Goal: Book appointment/travel/reservation

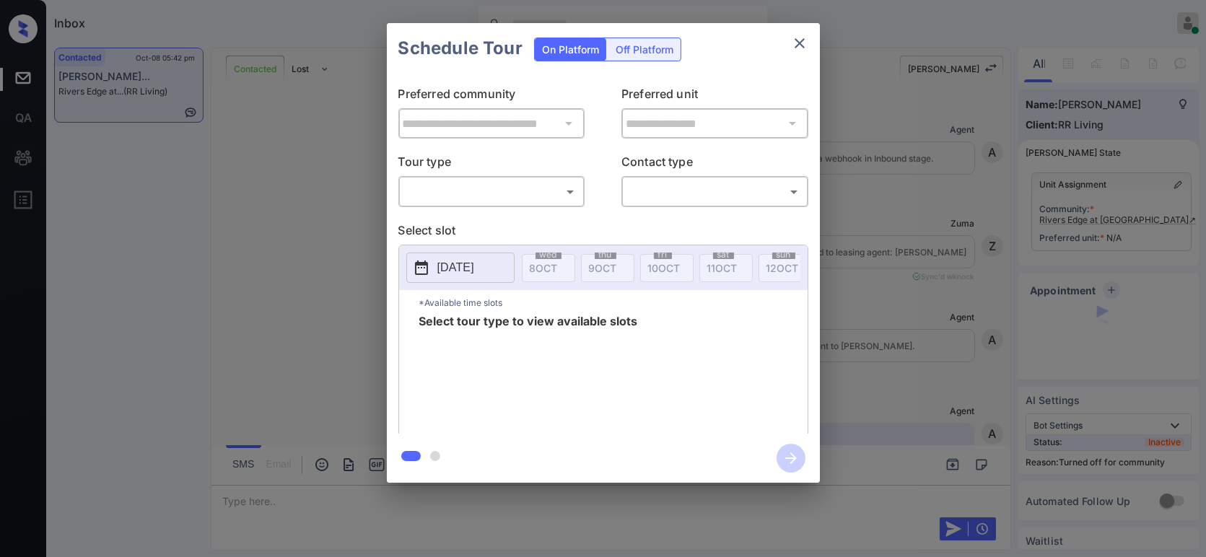
scroll to position [1580, 0]
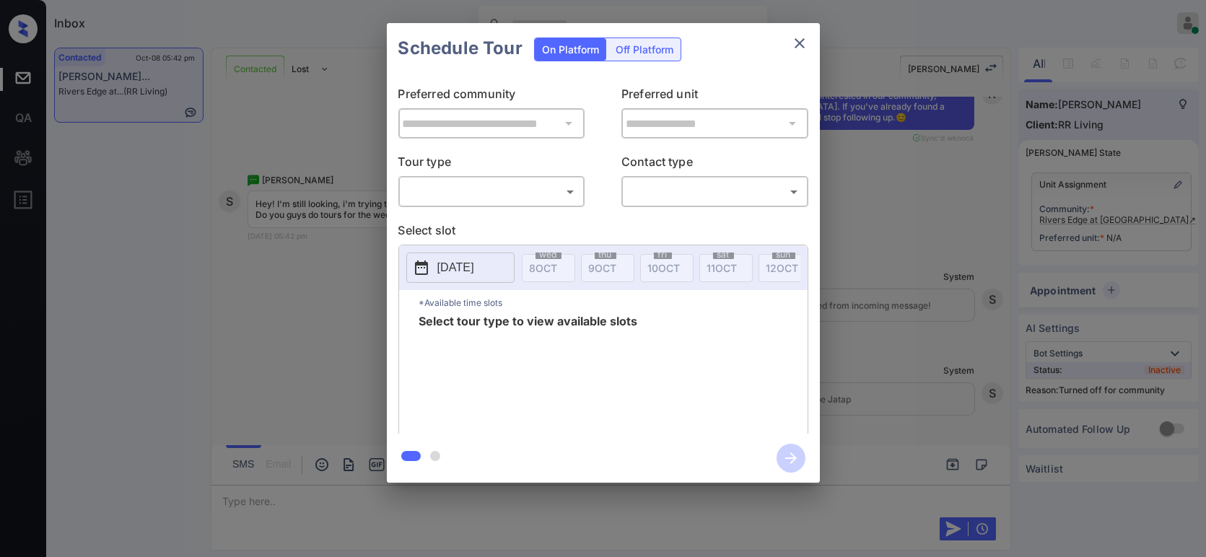
click at [544, 204] on div "​ ​" at bounding box center [491, 191] width 187 height 31
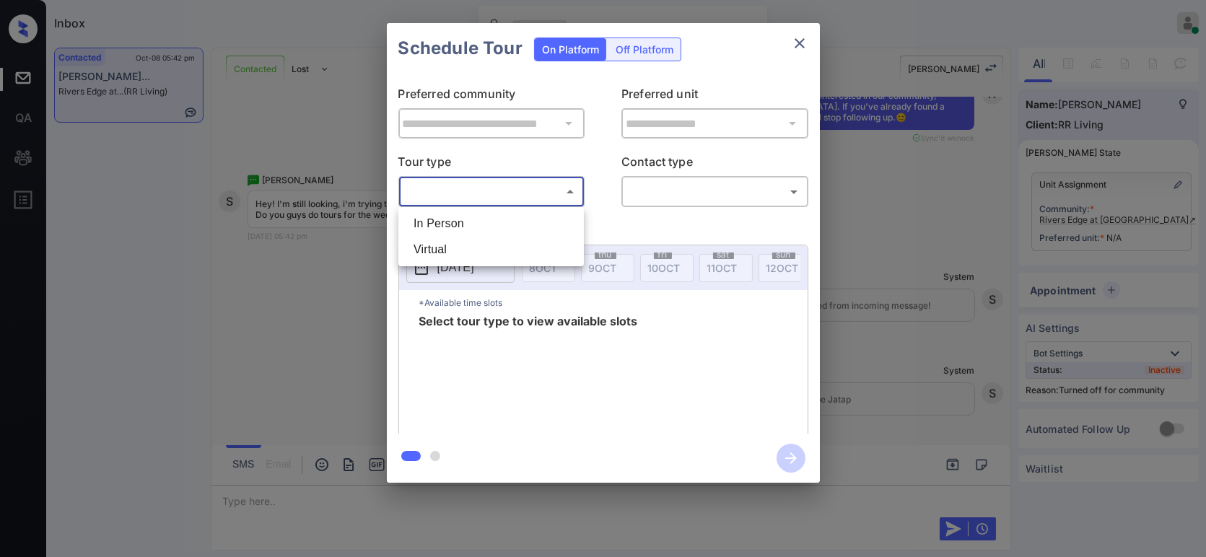
click at [559, 187] on body "Inbox Hope Jatap Online Set yourself offline Set yourself on break Profile Swit…" at bounding box center [603, 278] width 1206 height 557
click at [519, 233] on li "In Person" at bounding box center [491, 224] width 178 height 26
type input "********"
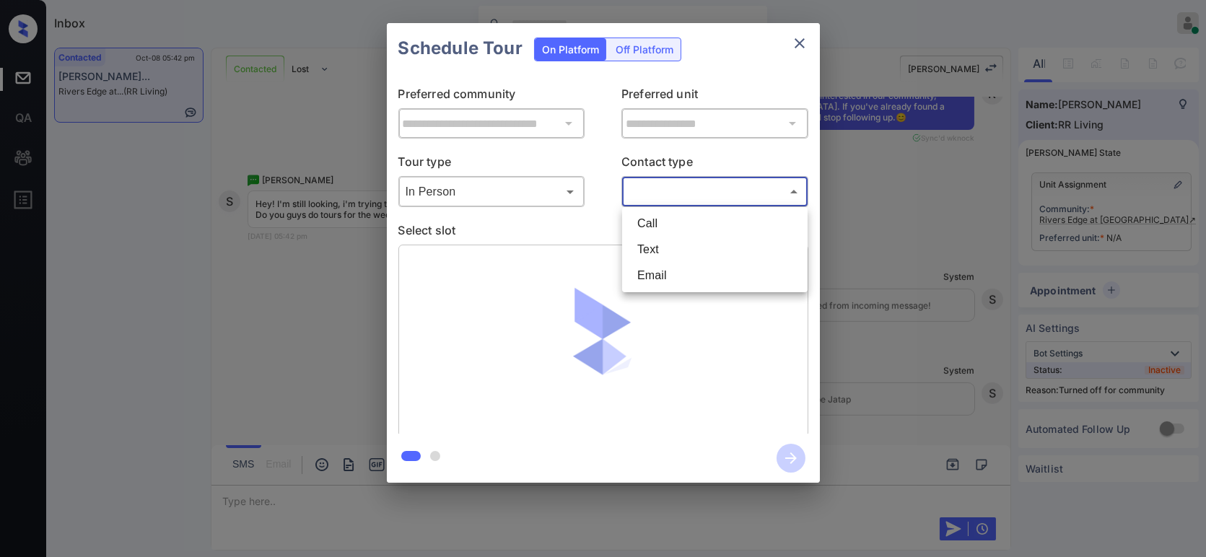
click at [753, 194] on body "Inbox Hope Jatap Online Set yourself offline Set yourself on break Profile Swit…" at bounding box center [603, 278] width 1206 height 557
click at [728, 241] on li "Text" at bounding box center [715, 250] width 178 height 26
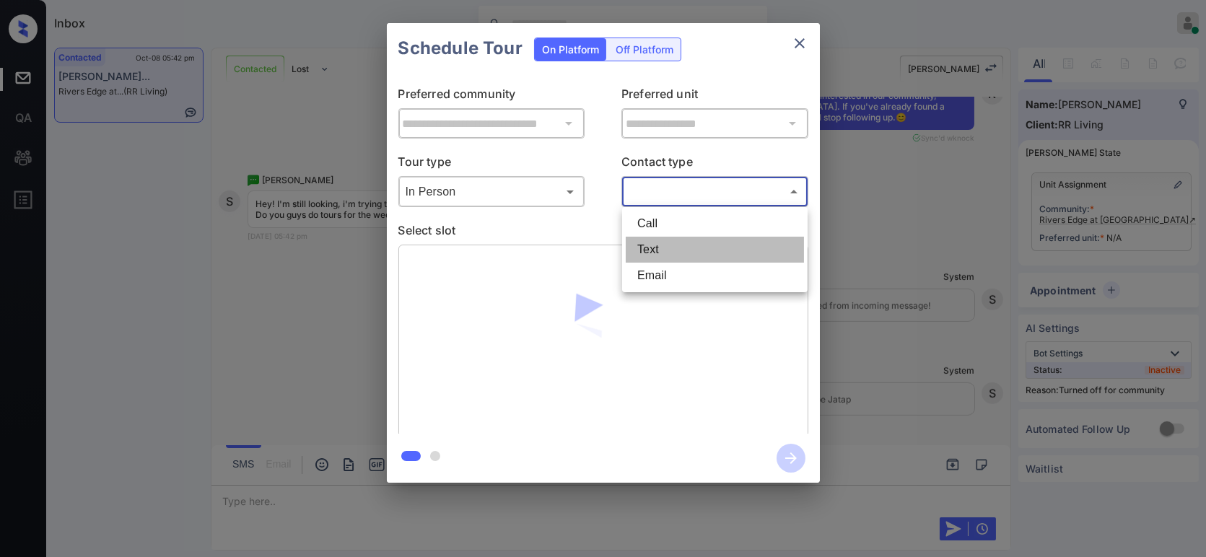
type input "****"
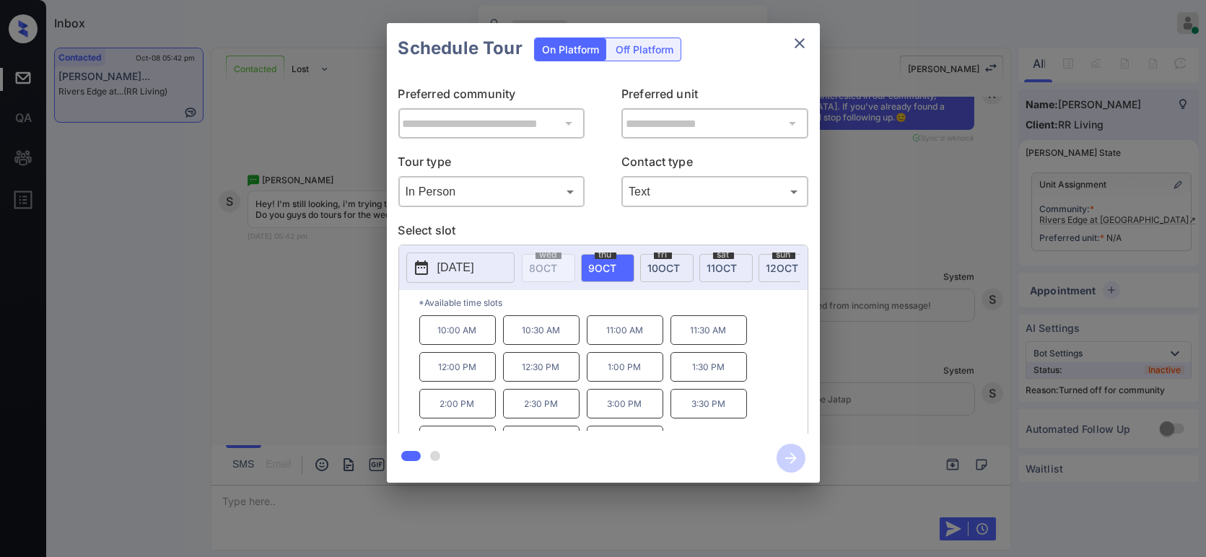
click at [729, 269] on span "[DATE]" at bounding box center [722, 268] width 30 height 12
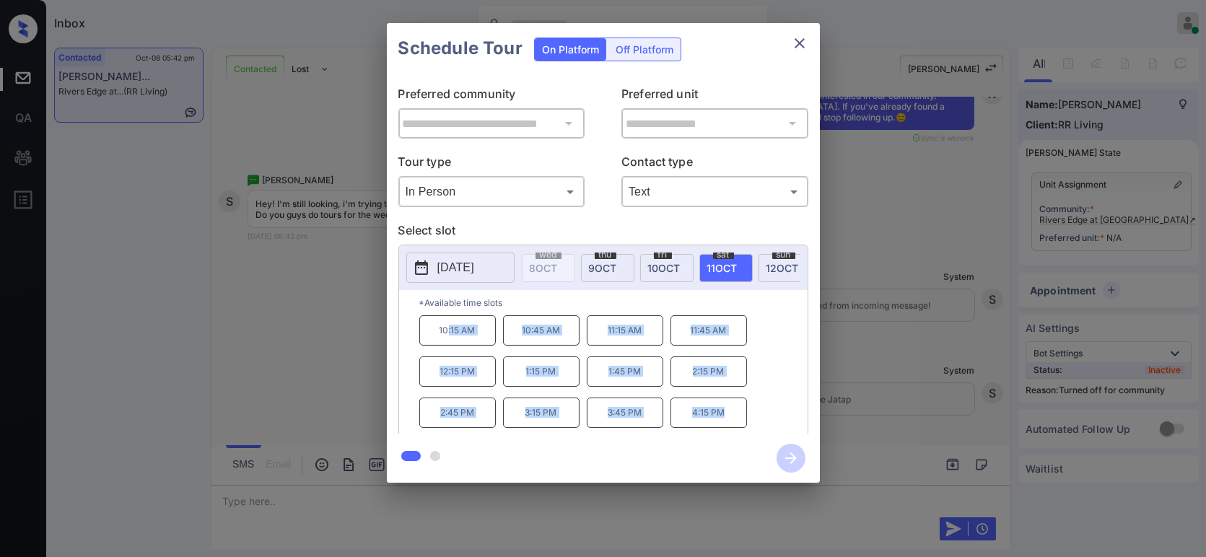
copy div ":15 AM 10:45 AM 11:15 AM 11:45 AM 12:15 PM 1:15 PM 1:45 PM 2:15 PM 2:45 PM 3:15…"
drag, startPoint x: 737, startPoint y: 414, endPoint x: 447, endPoint y: 339, distance: 299.6
click at [447, 339] on div "10:15 AM 10:45 AM 11:15 AM 11:45 AM 12:15 PM 1:15 PM 1:45 PM 2:15 PM 2:45 PM 3:…" at bounding box center [613, 373] width 388 height 116
click at [319, 323] on div "**********" at bounding box center [603, 253] width 1206 height 506
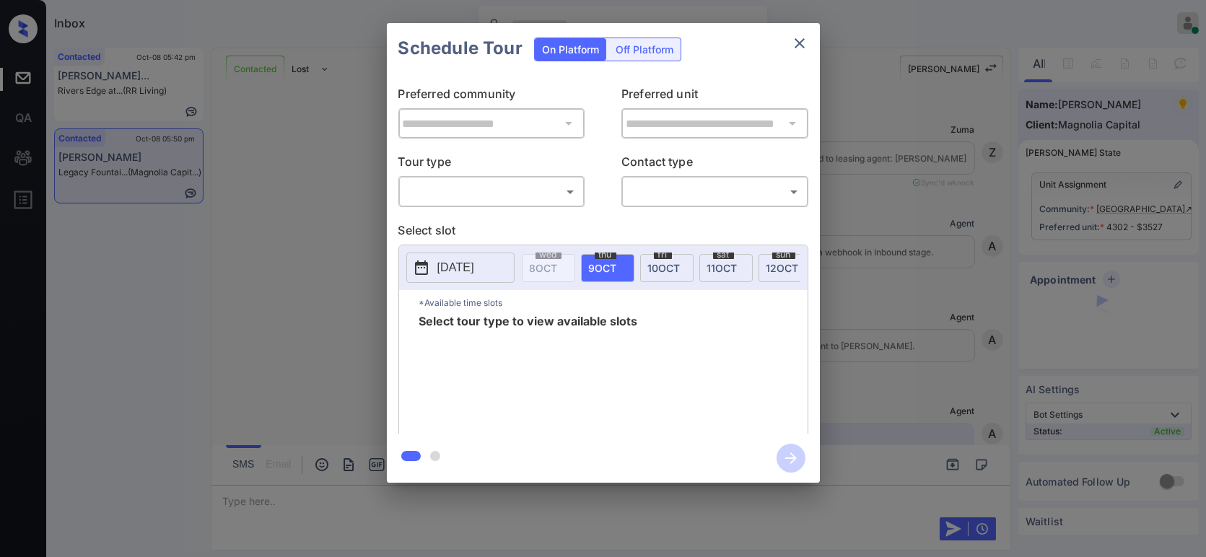
scroll to position [4025, 0]
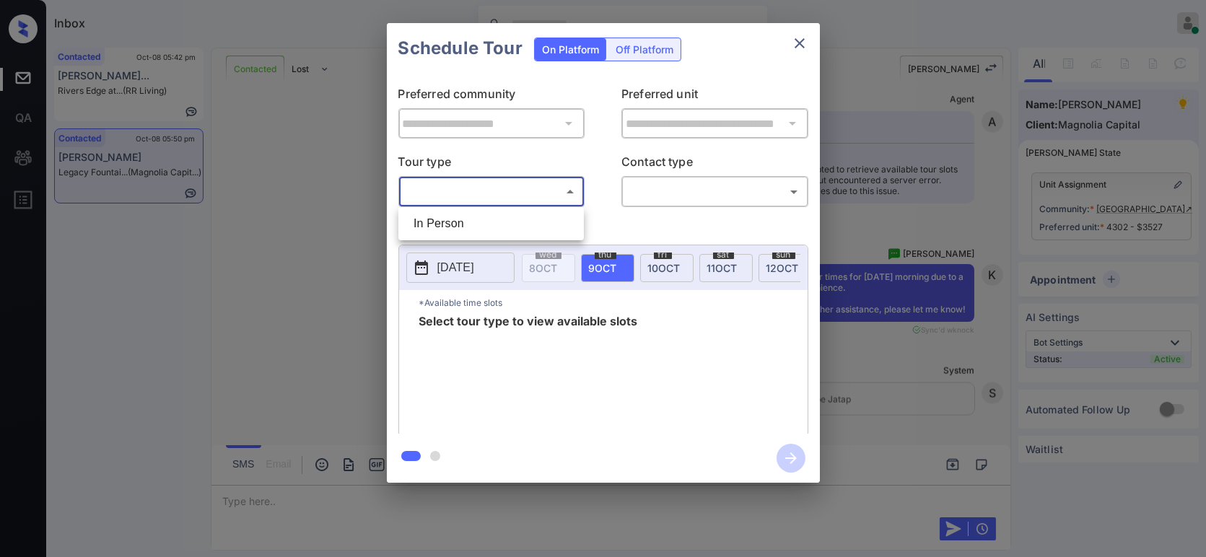
click at [482, 180] on body "Inbox Hope Jatap Online Set yourself offline Set yourself on break Profile Swit…" at bounding box center [603, 278] width 1206 height 557
click at [459, 226] on li "In Person" at bounding box center [491, 224] width 178 height 26
type input "********"
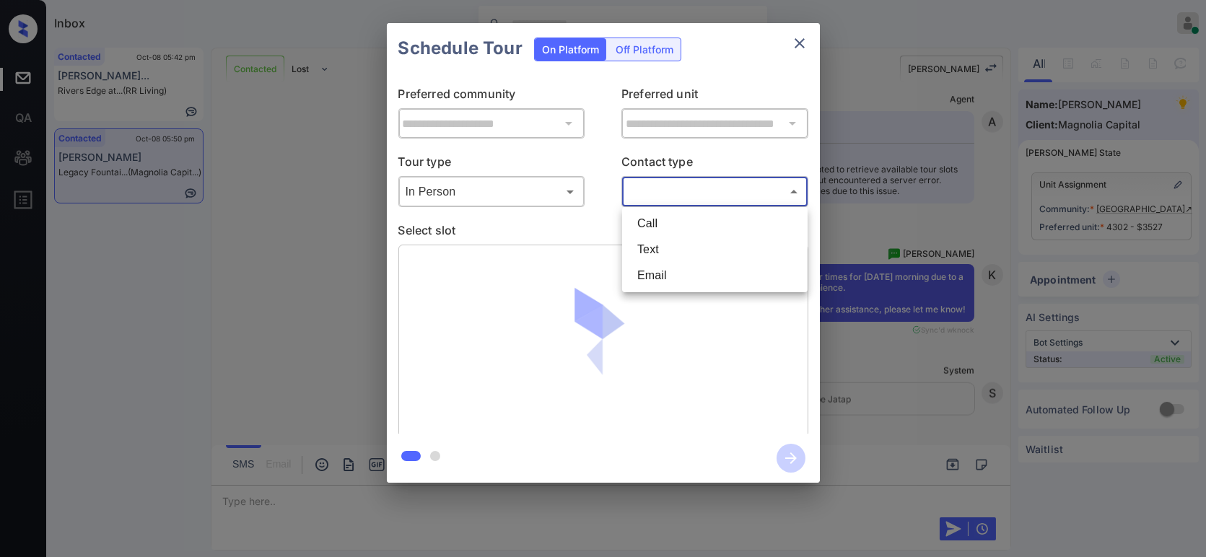
click at [714, 198] on body "Inbox Hope Jatap Online Set yourself offline Set yourself on break Profile Swit…" at bounding box center [603, 278] width 1206 height 557
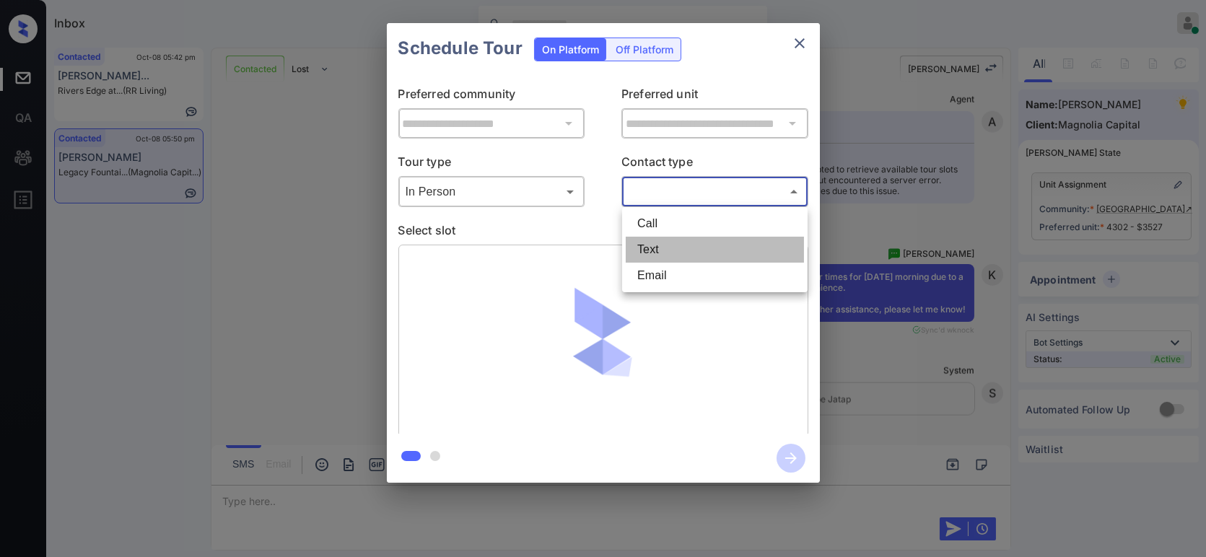
click at [684, 248] on li "Text" at bounding box center [715, 250] width 178 height 26
type input "****"
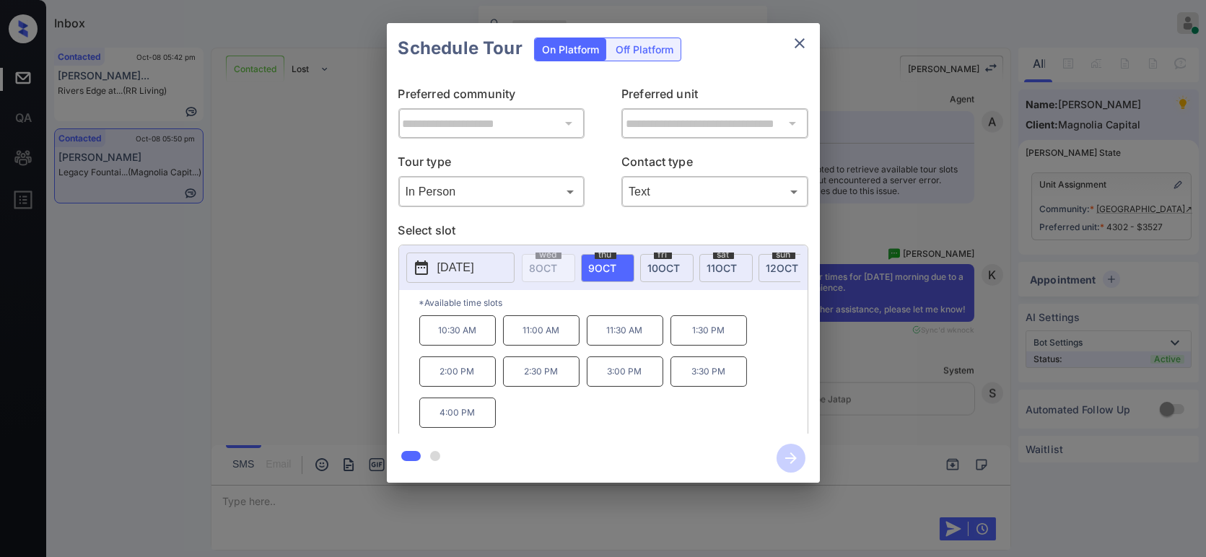
click at [720, 269] on span "[DATE]" at bounding box center [722, 268] width 30 height 12
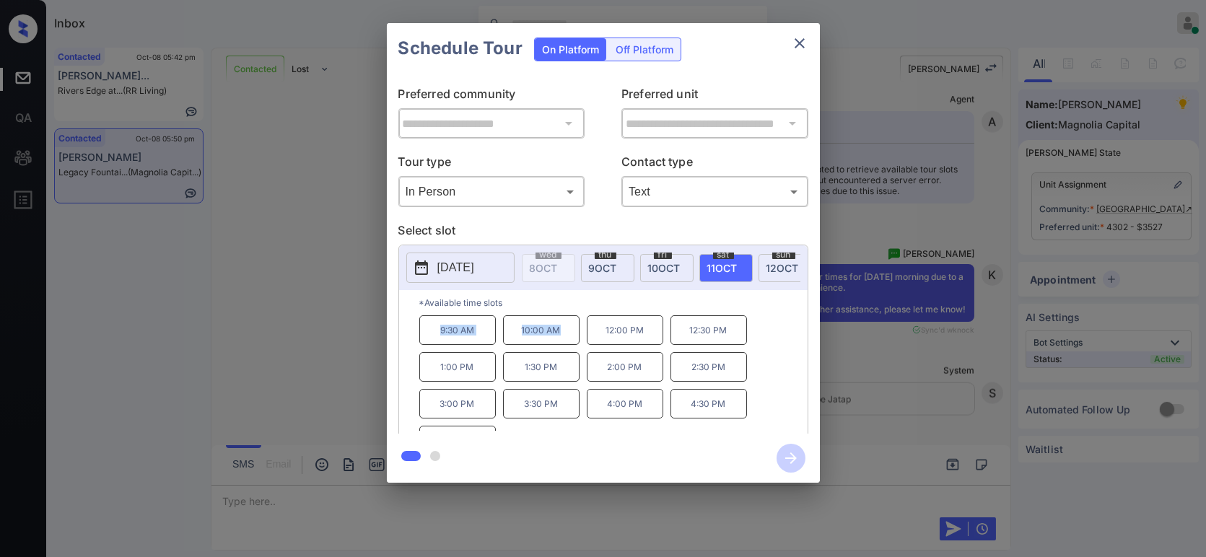
drag, startPoint x: 570, startPoint y: 334, endPoint x: 427, endPoint y: 349, distance: 143.1
click at [427, 349] on div "9:30 AM 10:00 AM 12:00 PM 12:30 PM 1:00 PM 1:30 PM 2:00 PM 2:30 PM 3:00 PM 3:30…" at bounding box center [613, 373] width 388 height 116
copy div "9:30 AM 10:00 AM"
click at [336, 339] on div "**********" at bounding box center [603, 253] width 1206 height 506
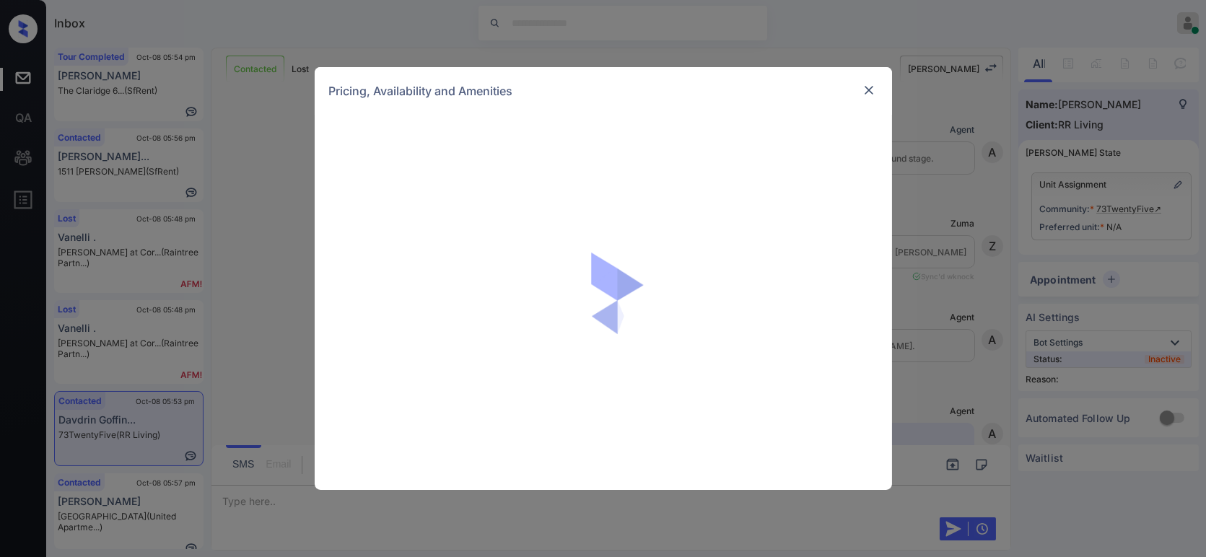
scroll to position [2799, 0]
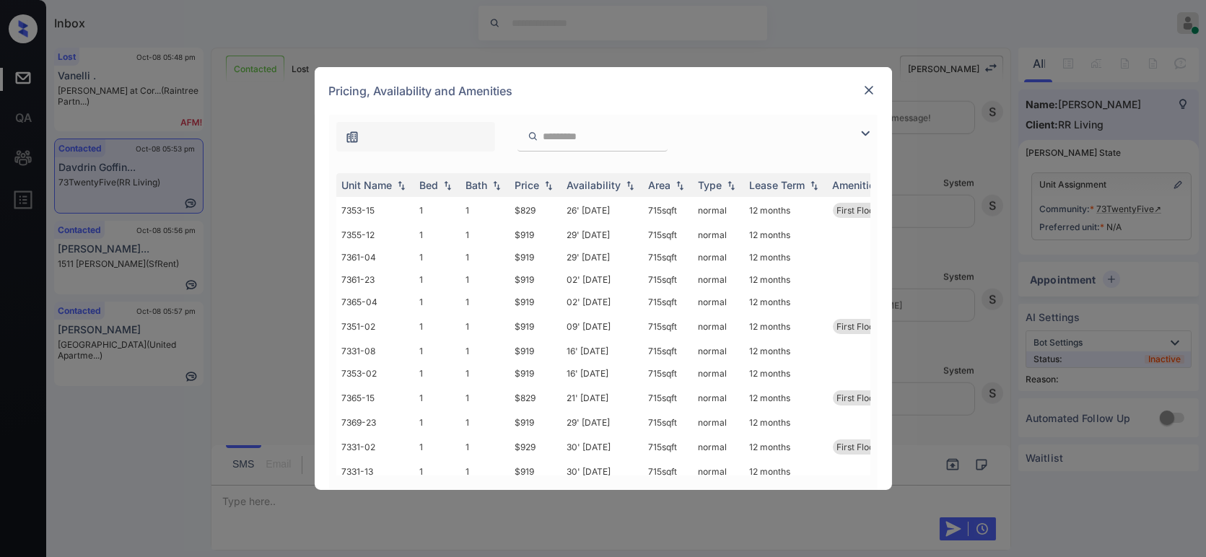
click at [866, 91] on img at bounding box center [869, 90] width 14 height 14
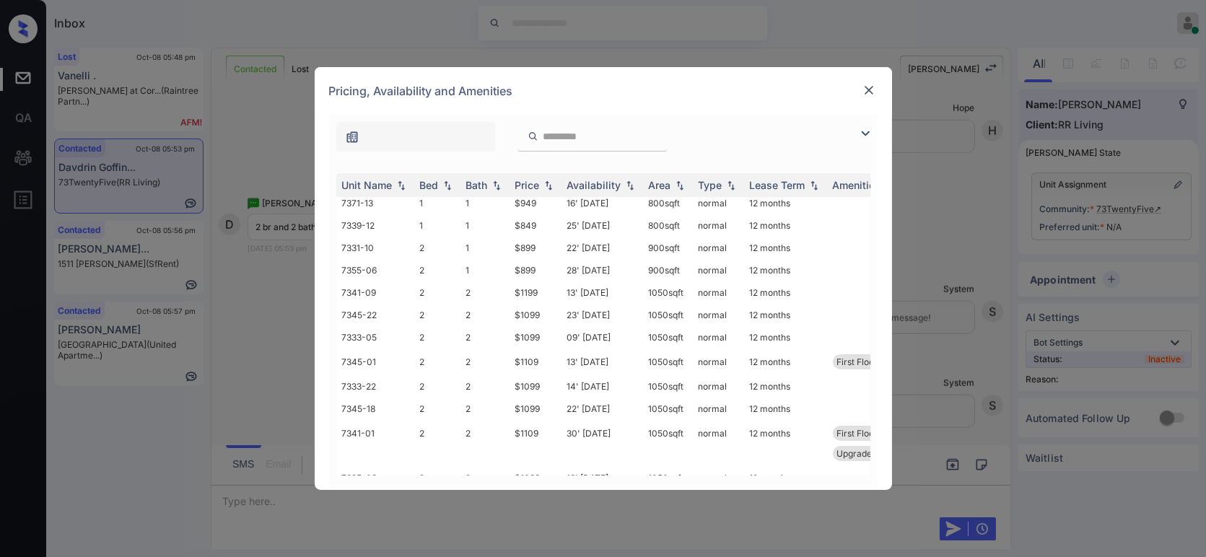
scroll to position [577, 0]
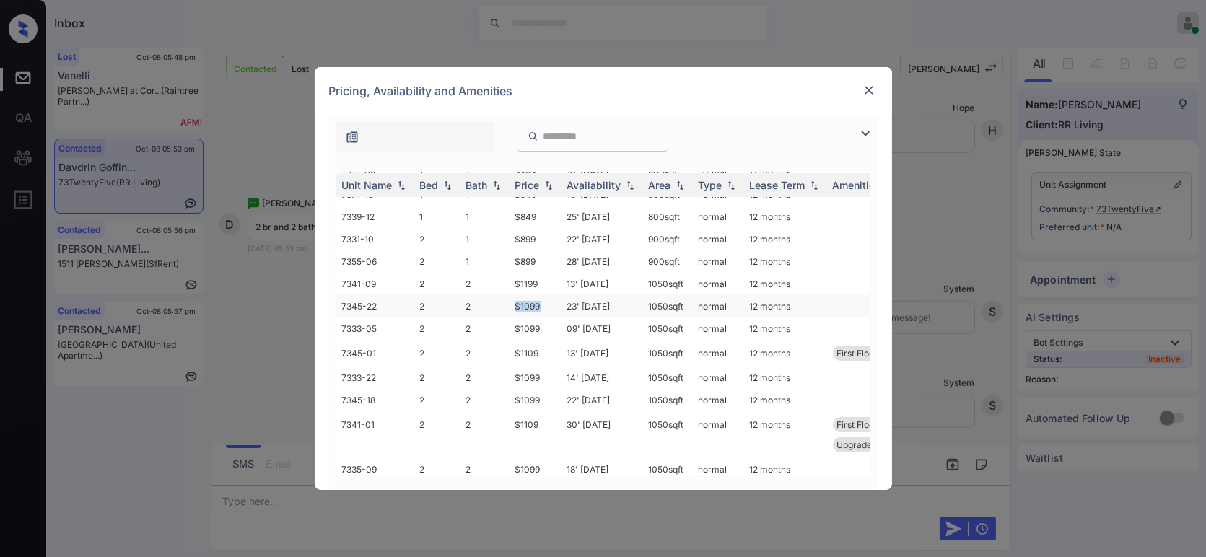
drag, startPoint x: 543, startPoint y: 290, endPoint x: 514, endPoint y: 298, distance: 29.9
click at [514, 298] on td "$1099" at bounding box center [536, 306] width 52 height 22
copy td "$1099"
click at [517, 250] on td "$899" at bounding box center [536, 261] width 52 height 22
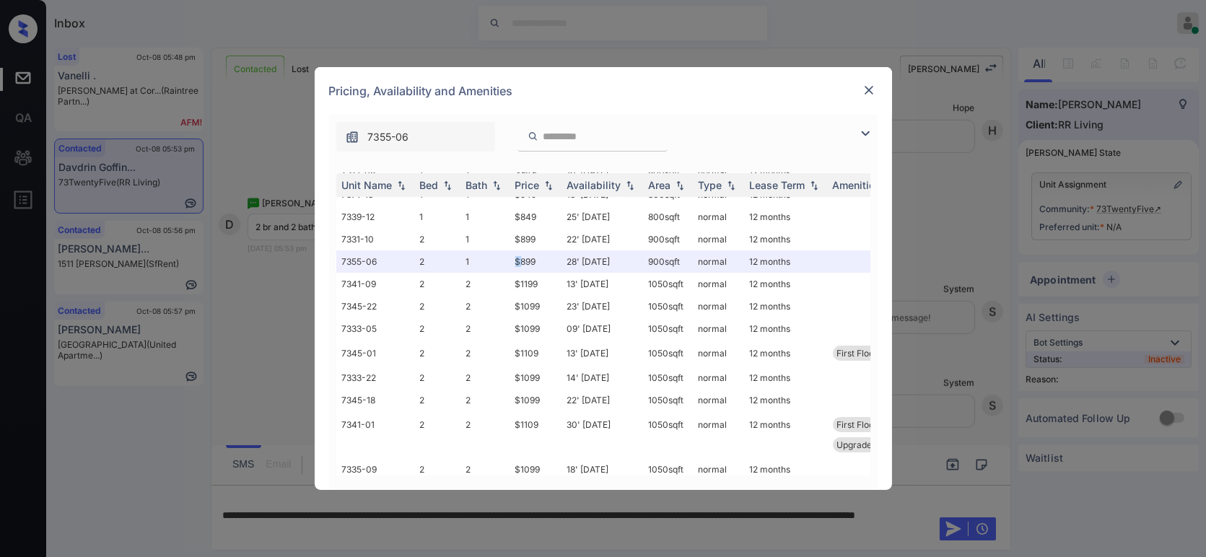
click at [862, 91] on img at bounding box center [869, 90] width 14 height 14
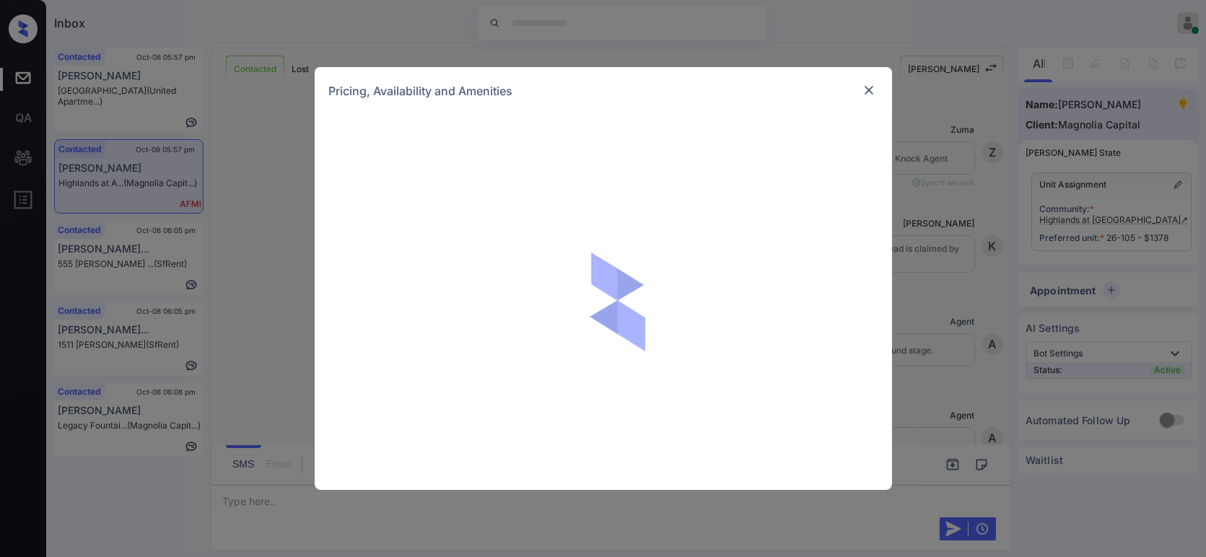
scroll to position [5287, 0]
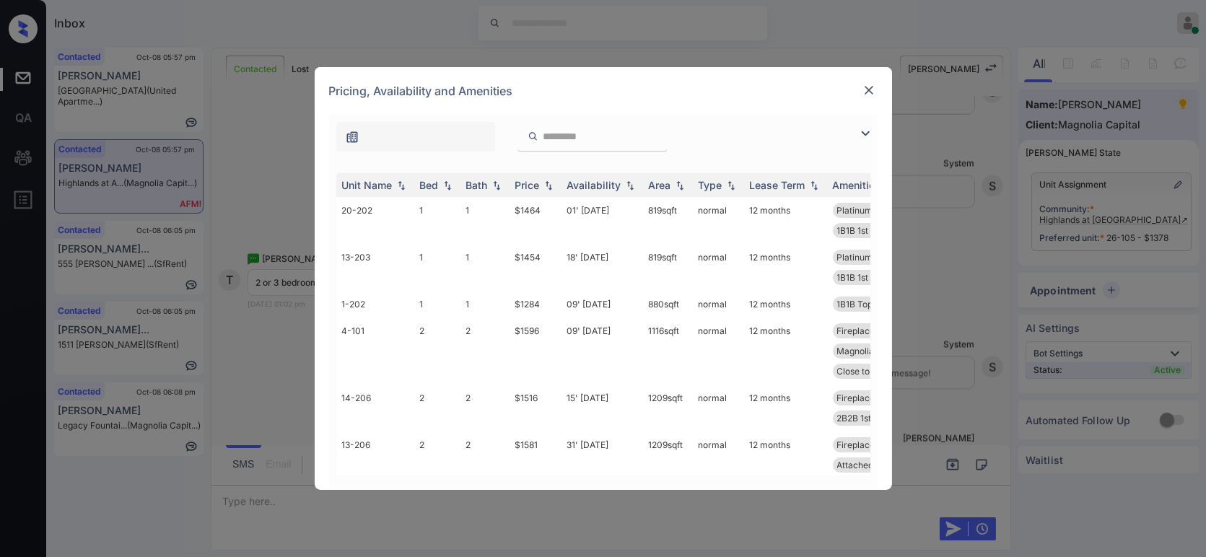
click at [866, 90] on img at bounding box center [869, 90] width 14 height 14
